Goal: Task Accomplishment & Management: Use online tool/utility

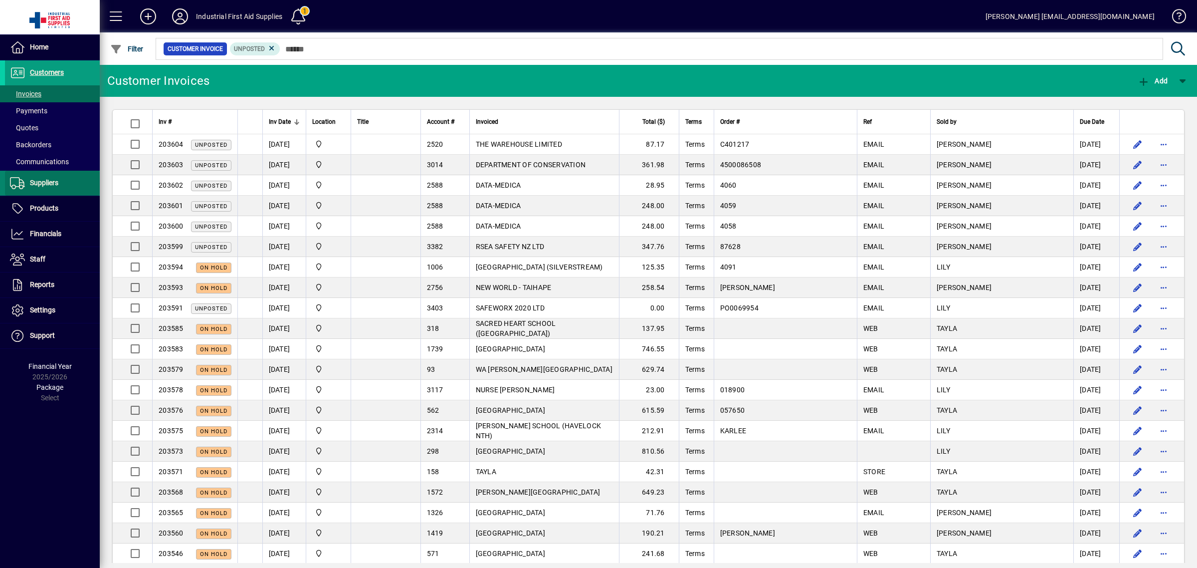
click at [53, 190] on span at bounding box center [52, 183] width 95 height 24
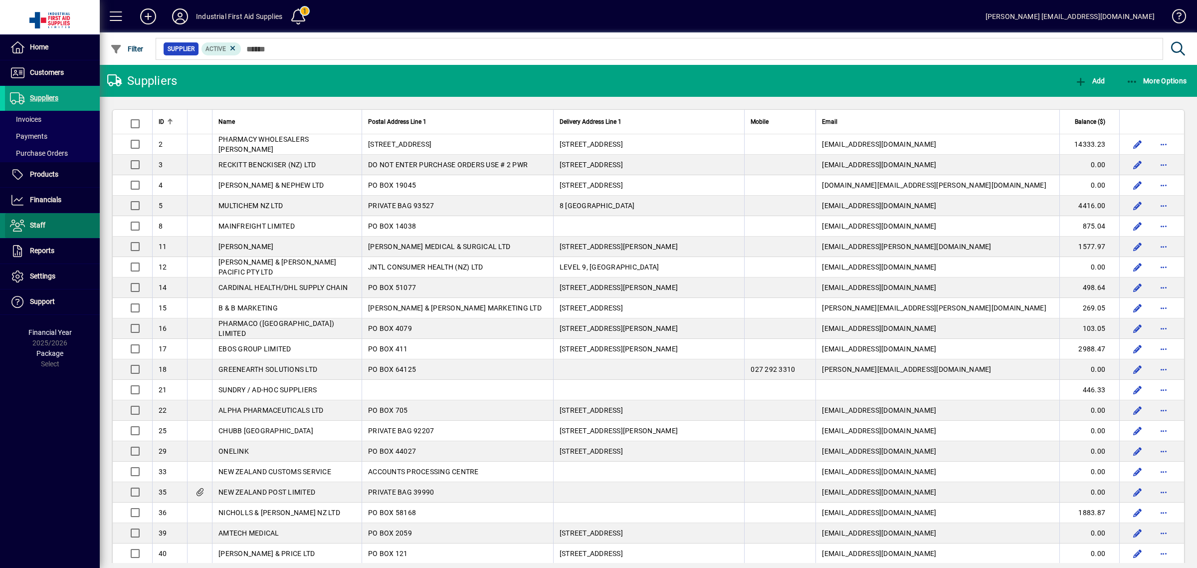
click at [50, 221] on span at bounding box center [52, 226] width 95 height 24
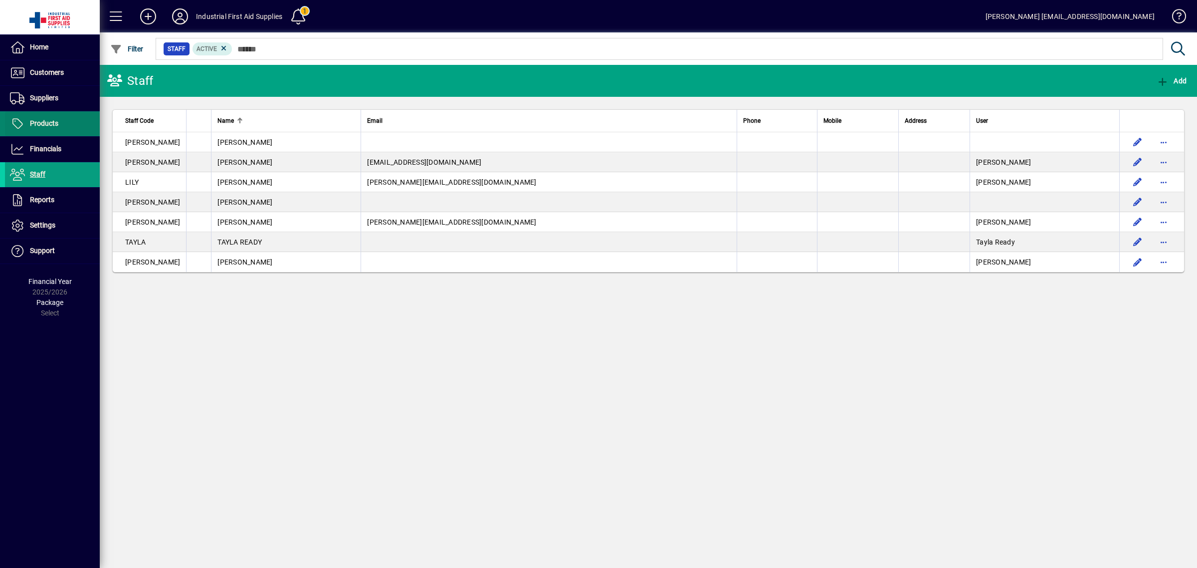
click at [55, 122] on span "Products" at bounding box center [44, 123] width 28 height 8
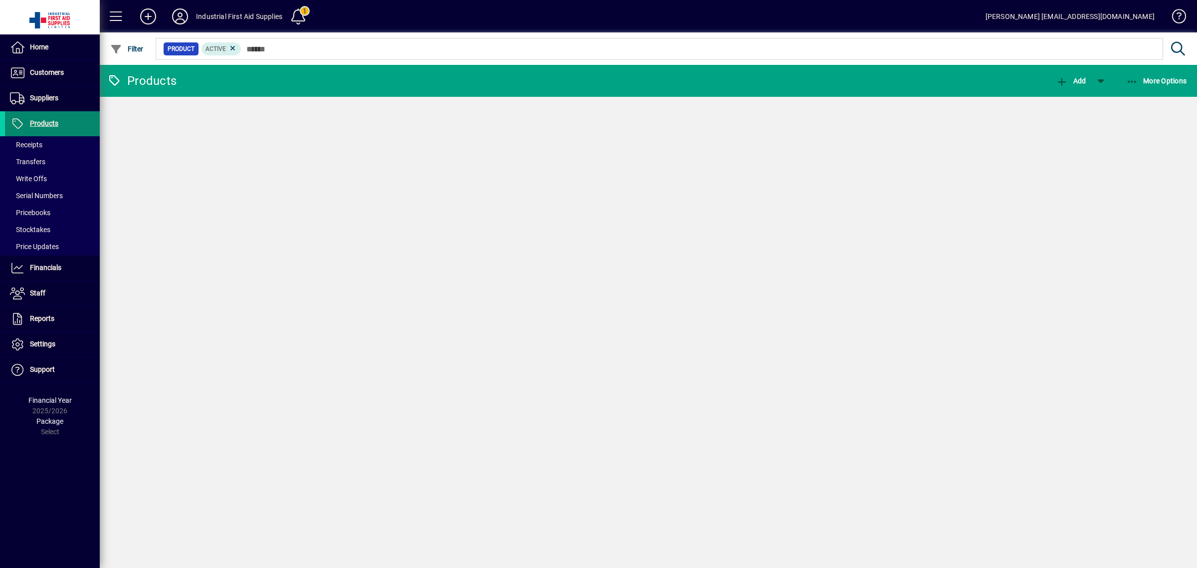
click at [57, 96] on span "Suppliers" at bounding box center [44, 98] width 28 height 8
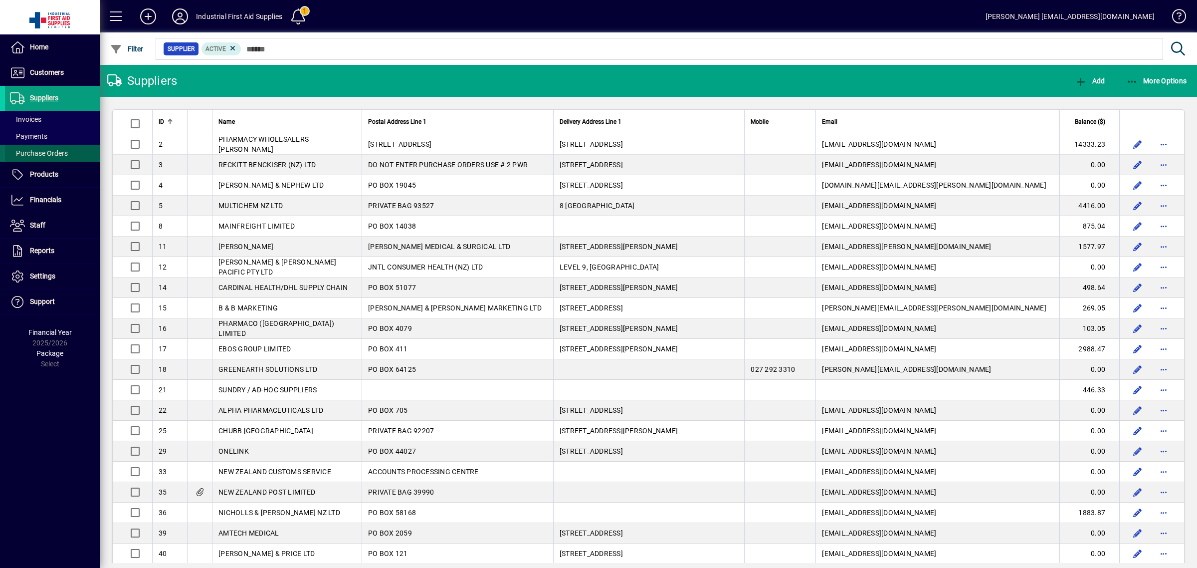
click at [55, 145] on span at bounding box center [52, 153] width 95 height 24
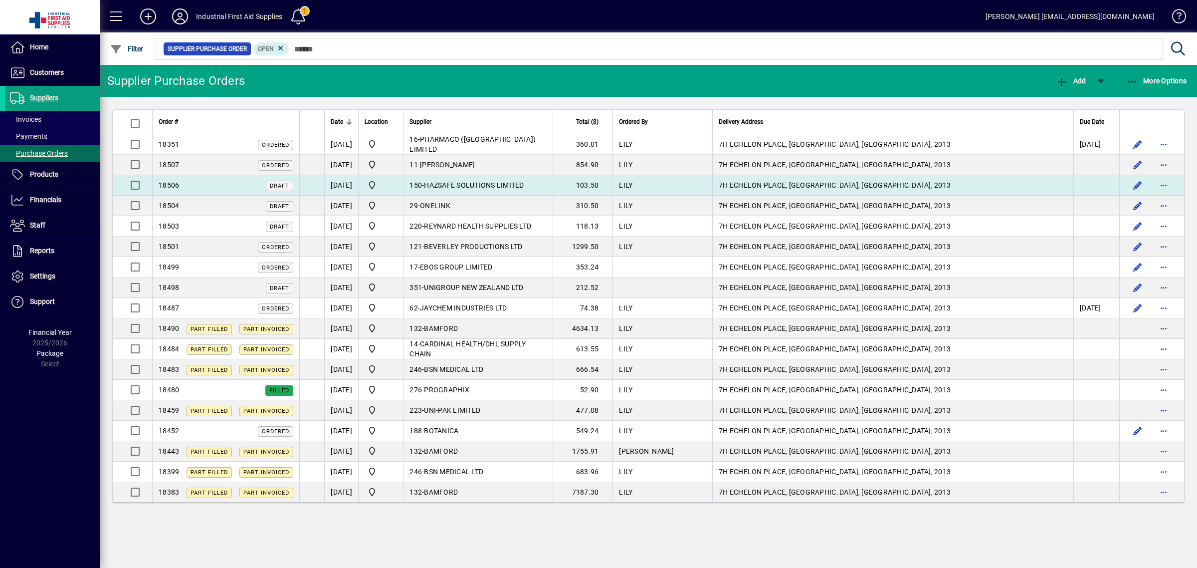
click at [1026, 185] on td "7H ECHELON PLACE, [GEOGRAPHIC_DATA], [GEOGRAPHIC_DATA], 2013" at bounding box center [892, 185] width 361 height 20
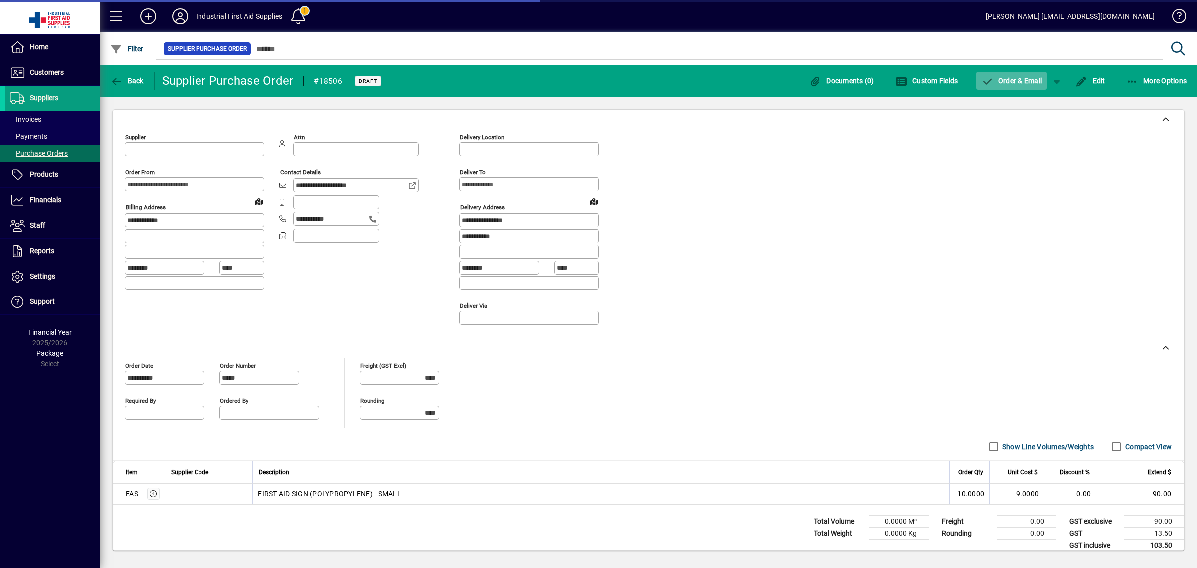
type input "**********"
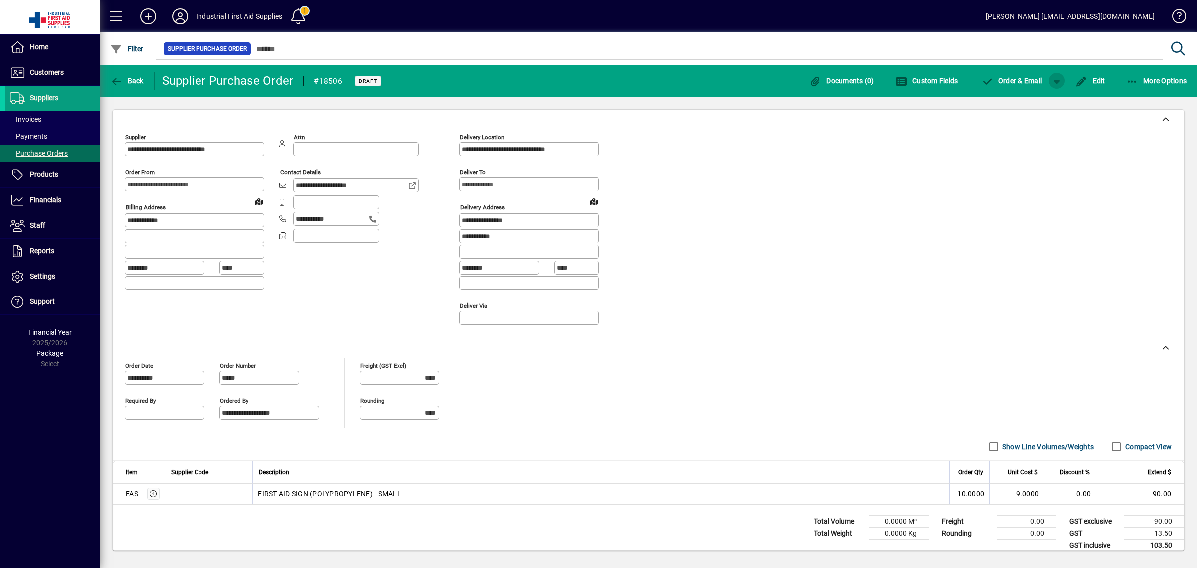
click at [1049, 76] on span "button" at bounding box center [1057, 81] width 24 height 24
click at [1043, 96] on span "button" at bounding box center [1031, 102] width 51 height 24
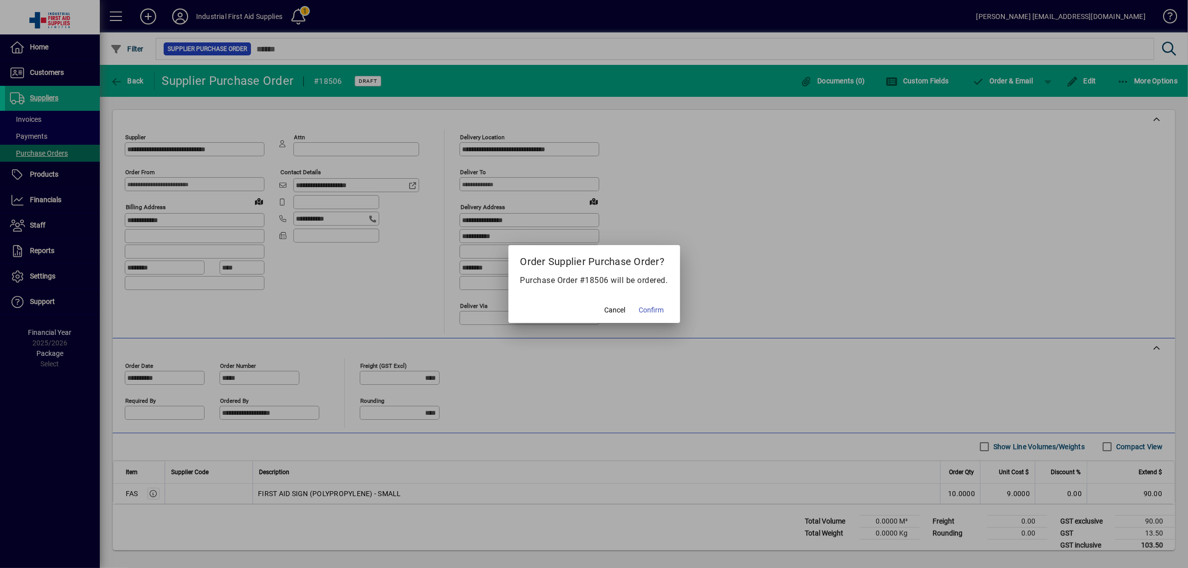
click at [659, 315] on span "Confirm" at bounding box center [651, 310] width 25 height 10
